Goal: Task Accomplishment & Management: Manage account settings

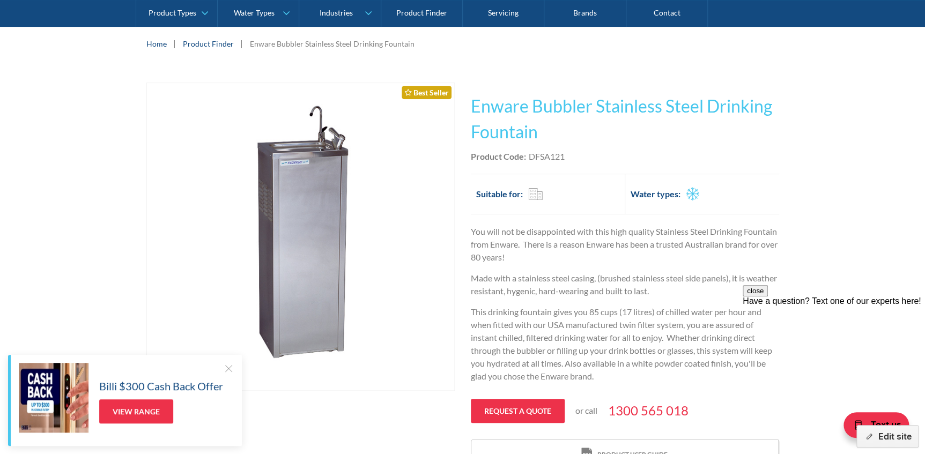
scroll to position [146, 0]
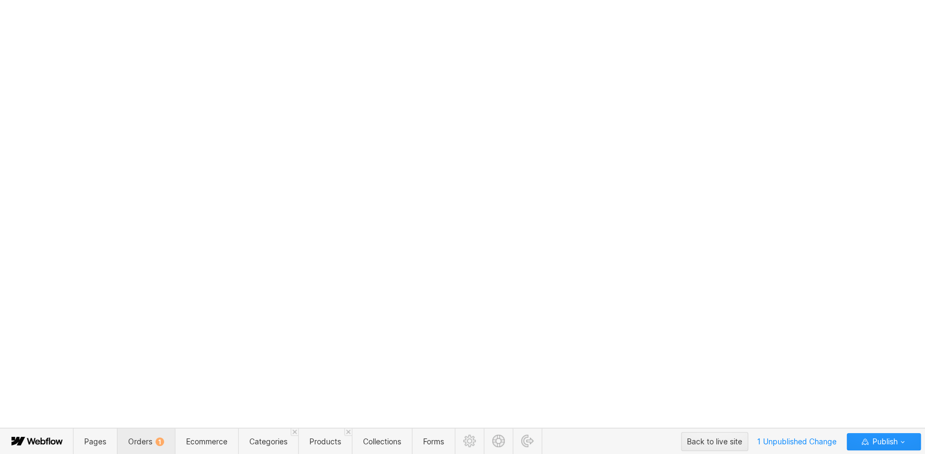
click at [139, 445] on span "Orders 1" at bounding box center [146, 441] width 36 height 9
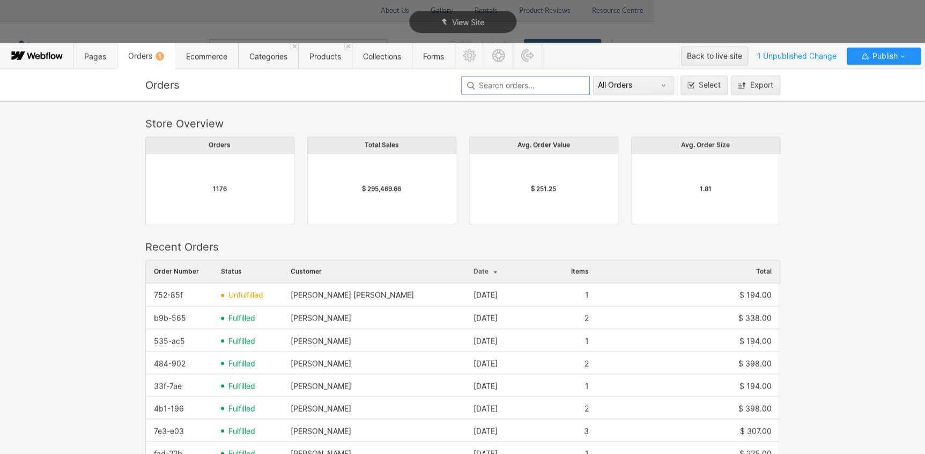
scroll to position [579, 627]
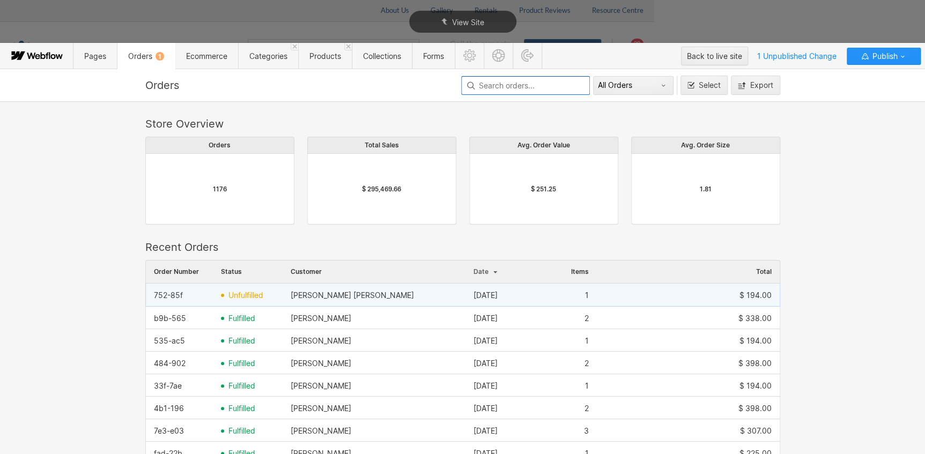
click at [249, 297] on span "unfulfilled" at bounding box center [245, 295] width 35 height 9
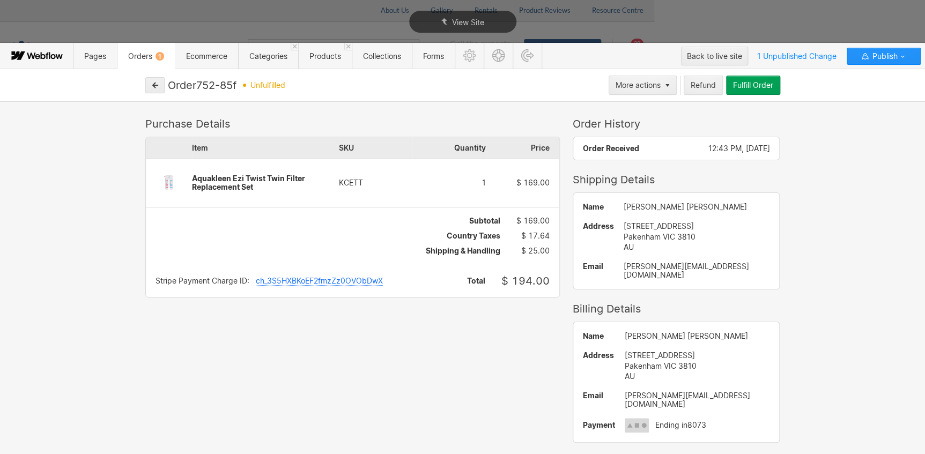
drag, startPoint x: 241, startPoint y: 83, endPoint x: 204, endPoint y: 83, distance: 37.5
click at [204, 83] on div "Order 752-85f unfulfilled" at bounding box center [387, 85] width 438 height 13
click at [890, 23] on div "View Site" at bounding box center [462, 21] width 925 height 43
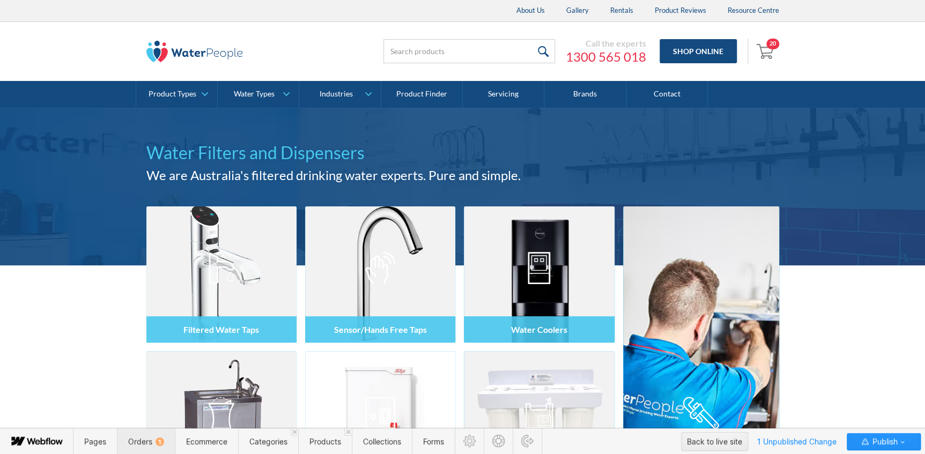
click at [146, 441] on span "Orders 1" at bounding box center [146, 441] width 36 height 9
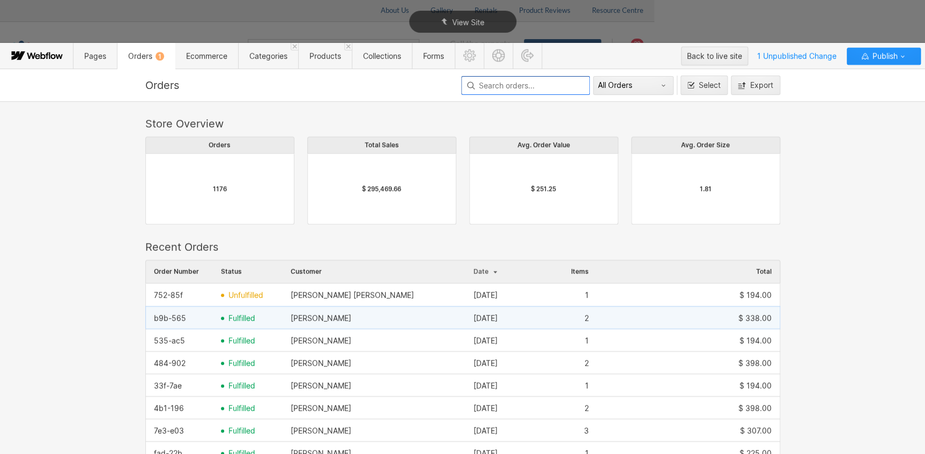
click at [236, 314] on span "fulfilled" at bounding box center [241, 318] width 27 height 9
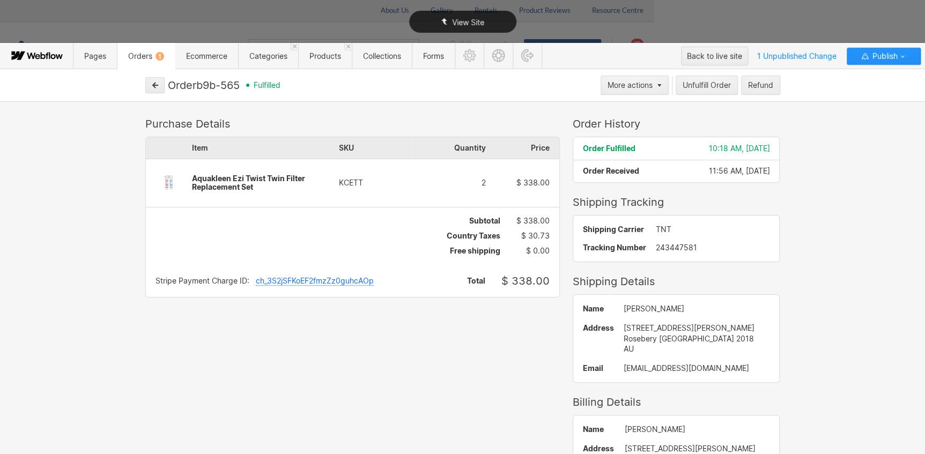
click at [824, 12] on div "View Site" at bounding box center [462, 21] width 925 height 43
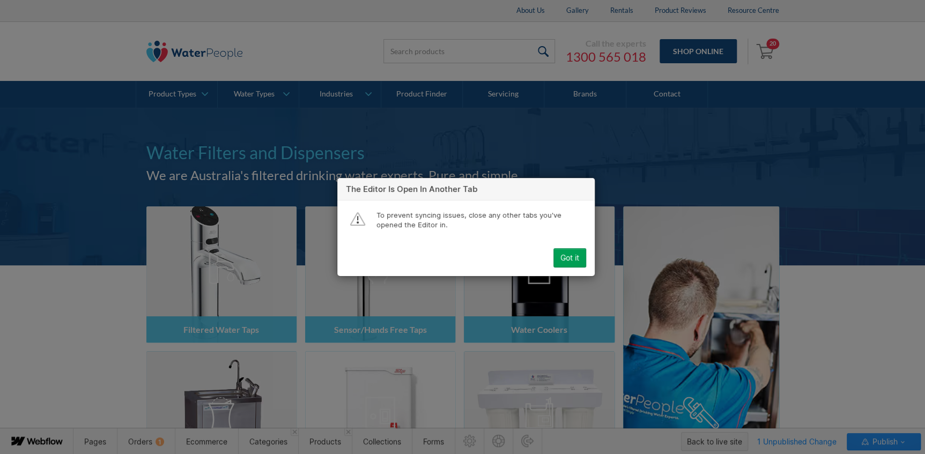
click at [566, 258] on div "Got it" at bounding box center [569, 258] width 19 height 9
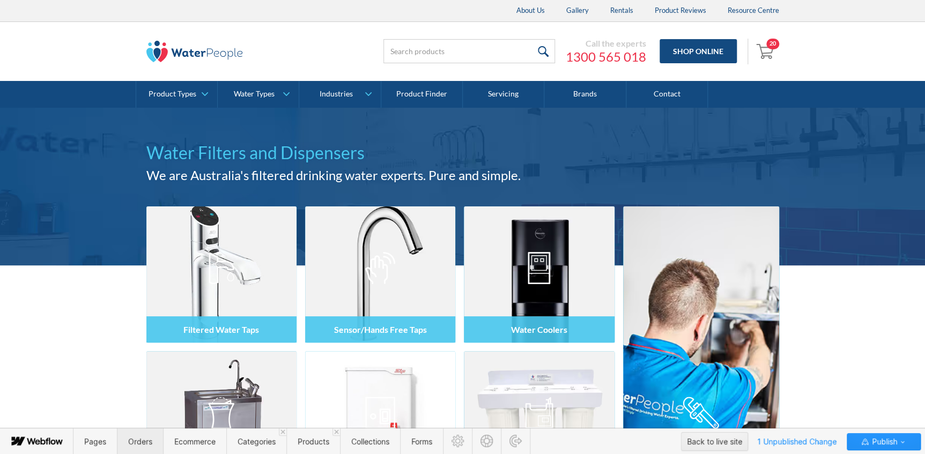
click at [129, 444] on span "Orders" at bounding box center [140, 441] width 24 height 9
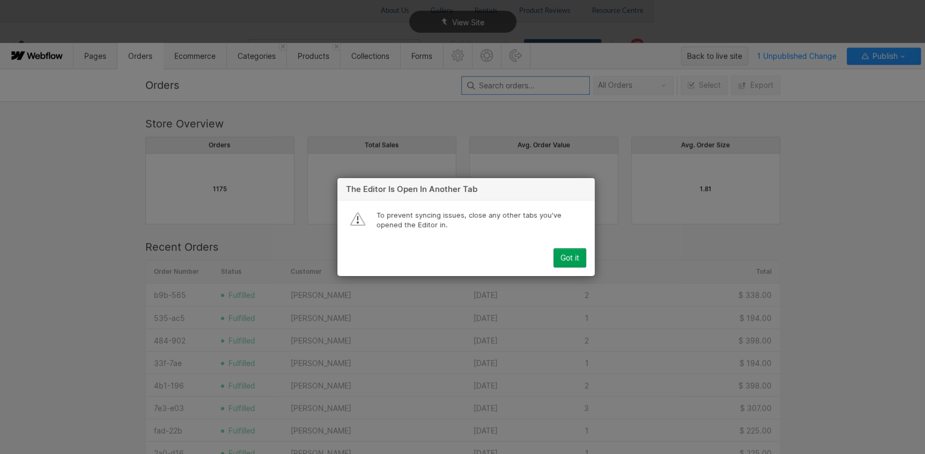
scroll to position [579, 627]
click at [571, 256] on div "Got it" at bounding box center [569, 258] width 19 height 9
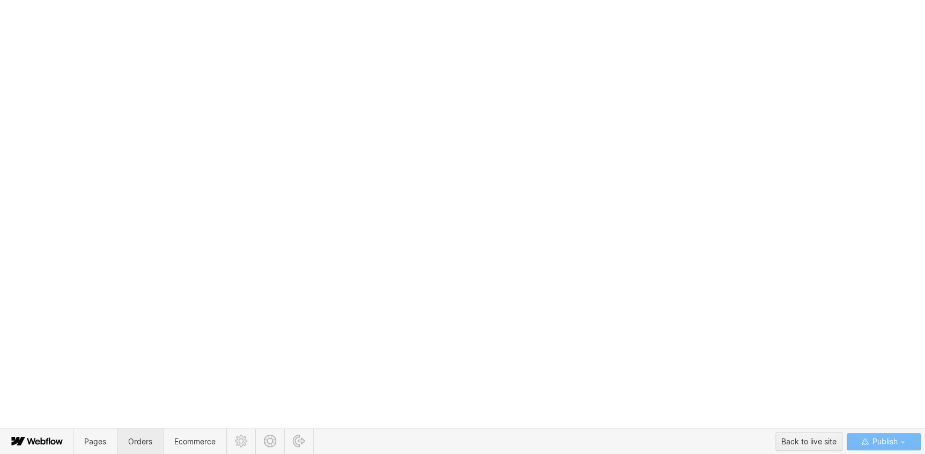
click at [140, 445] on span "Orders" at bounding box center [140, 441] width 24 height 9
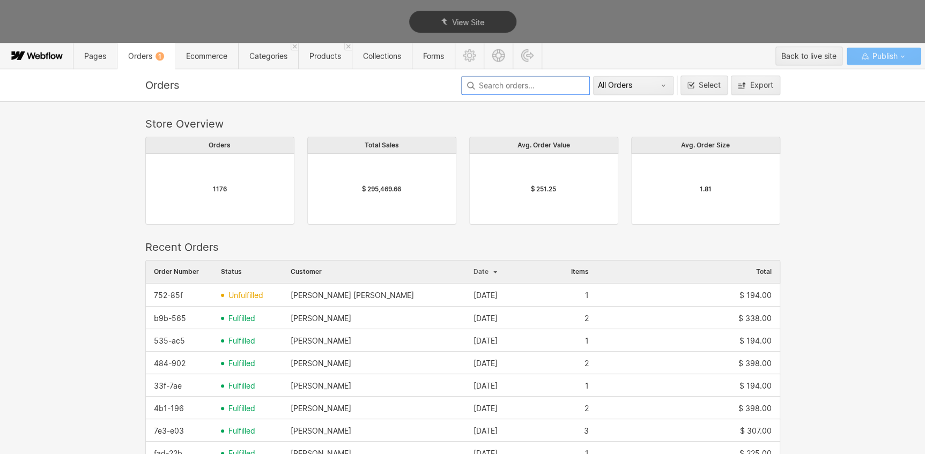
scroll to position [579, 627]
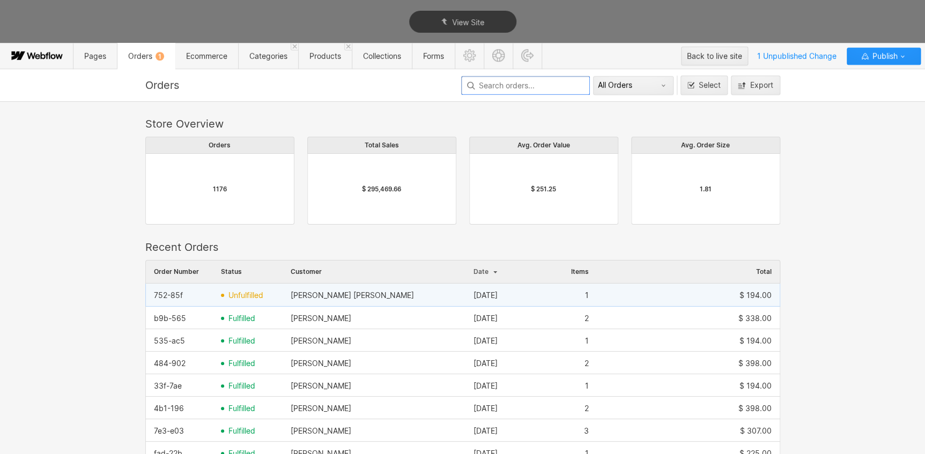
click at [246, 293] on span "unfulfilled" at bounding box center [245, 295] width 35 height 9
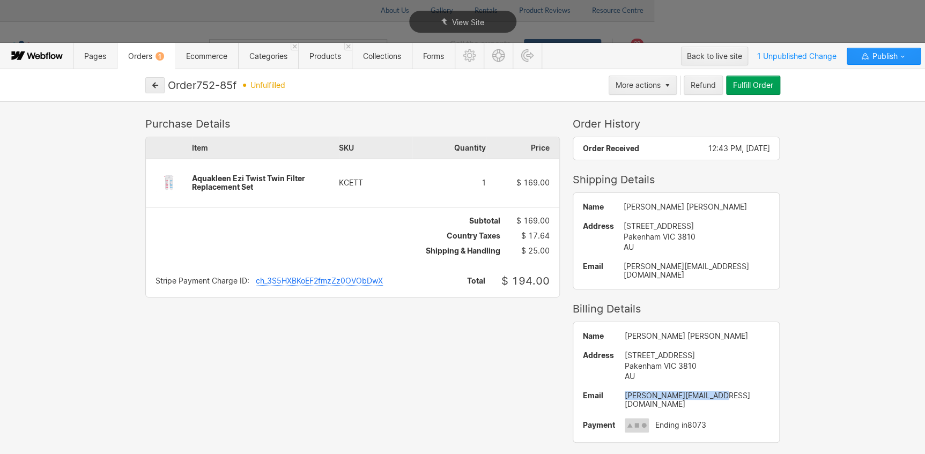
drag, startPoint x: 709, startPoint y: 389, endPoint x: 594, endPoint y: 387, distance: 114.8
click at [594, 387] on div "Name [PERSON_NAME] [PERSON_NAME] Address [STREET_ADDRESS] AU Email [EMAIL_ADDRE…" at bounding box center [676, 382] width 206 height 120
copy div "[PERSON_NAME][EMAIL_ADDRESS][DOMAIN_NAME]"
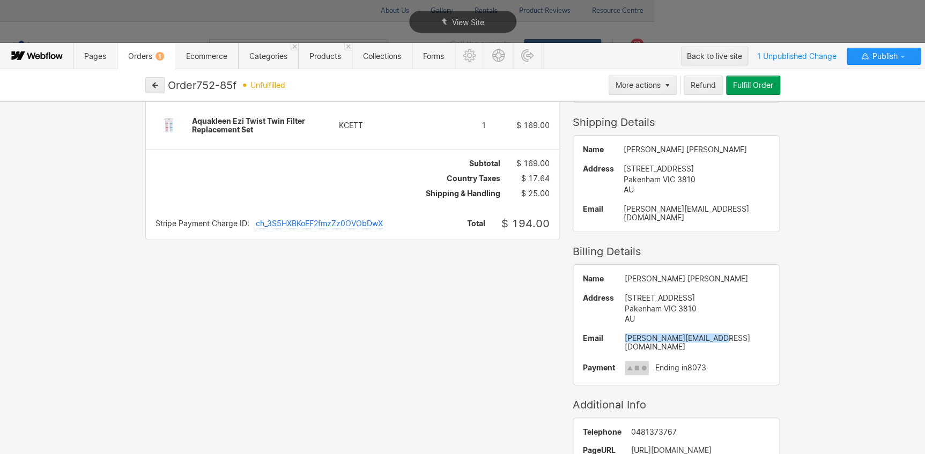
scroll to position [60, 0]
